Goal: Task Accomplishment & Management: Complete application form

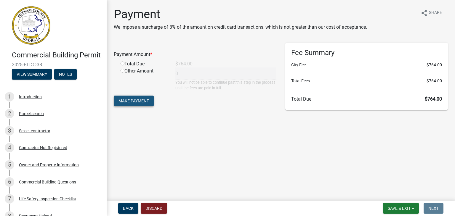
click at [146, 102] on span "Make Payment" at bounding box center [133, 101] width 30 height 5
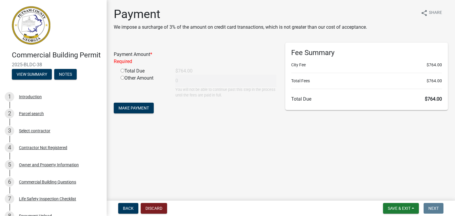
click at [122, 72] on input "radio" at bounding box center [122, 71] width 4 height 4
radio input "true"
type input "764"
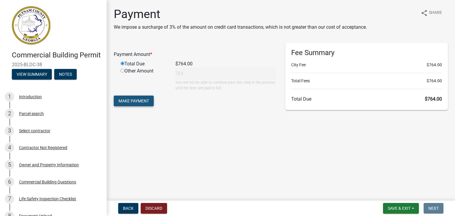
click at [129, 96] on button "Make Payment" at bounding box center [134, 101] width 40 height 11
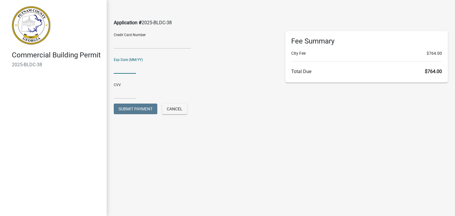
click at [124, 69] on input "text" at bounding box center [125, 68] width 22 height 12
type input "03/27"
click at [127, 96] on input "text" at bounding box center [125, 93] width 22 height 12
type input "042"
click at [130, 109] on span "Submit Payment" at bounding box center [135, 109] width 34 height 5
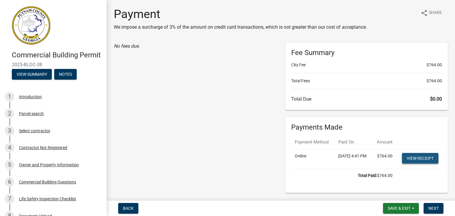
click at [418, 164] on link "View receipt" at bounding box center [420, 158] width 36 height 11
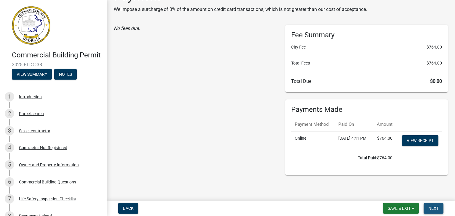
click at [436, 210] on span "Next" at bounding box center [433, 208] width 10 height 5
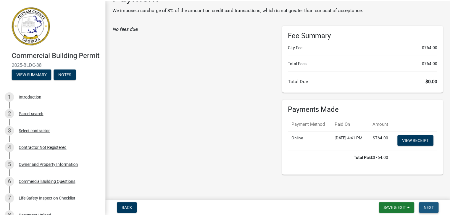
scroll to position [0, 0]
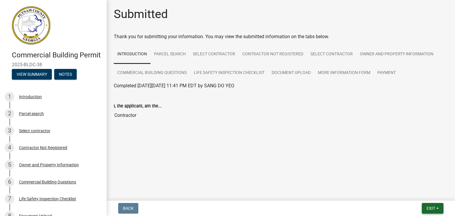
click at [431, 207] on span "Exit" at bounding box center [430, 208] width 9 height 5
click at [418, 191] on button "Save & Exit" at bounding box center [419, 193] width 47 height 14
